Goal: Task Accomplishment & Management: Manage account settings

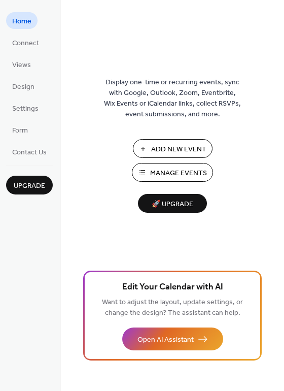
click at [171, 175] on span "Manage Events" at bounding box center [178, 173] width 57 height 11
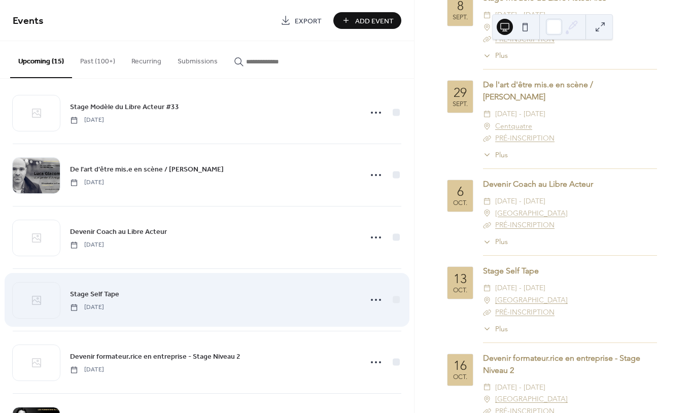
scroll to position [14, 0]
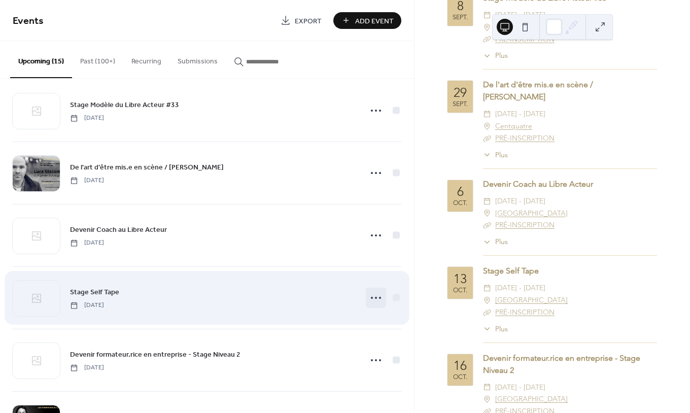
click at [371, 297] on icon at bounding box center [376, 298] width 16 height 16
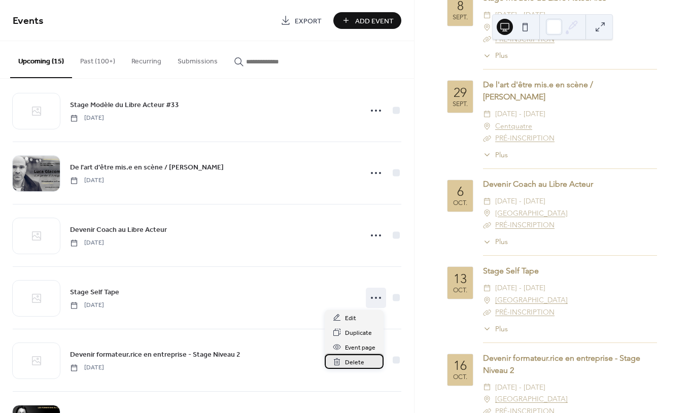
click at [349, 364] on span "Delete" at bounding box center [354, 362] width 19 height 11
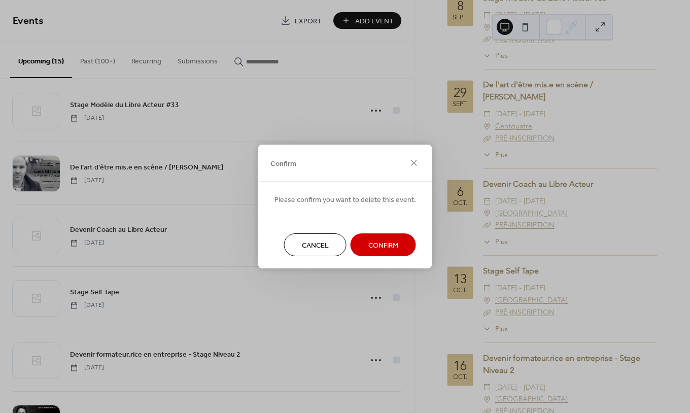
click at [377, 245] on span "Confirm" at bounding box center [383, 245] width 30 height 11
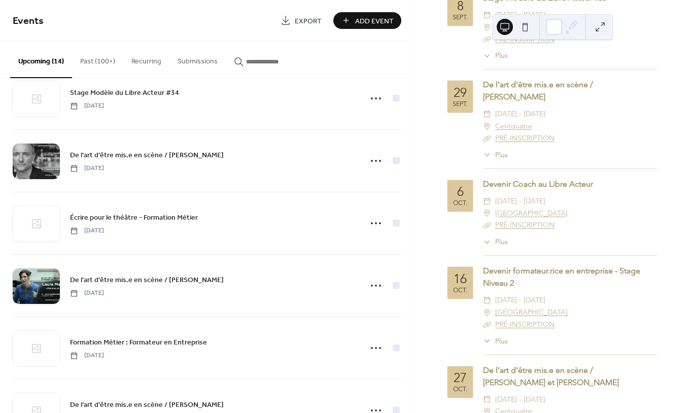
scroll to position [403, 0]
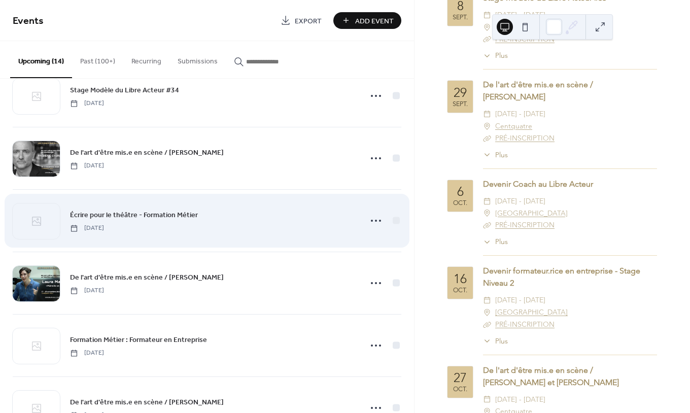
click at [37, 227] on div at bounding box center [36, 221] width 47 height 36
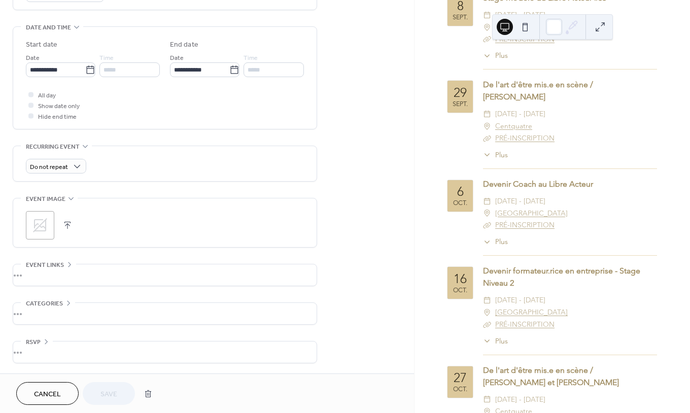
scroll to position [307, 0]
click at [44, 223] on icon at bounding box center [40, 225] width 16 height 16
click at [106, 386] on button "Save" at bounding box center [109, 393] width 52 height 23
